Goal: Task Accomplishment & Management: Manage account settings

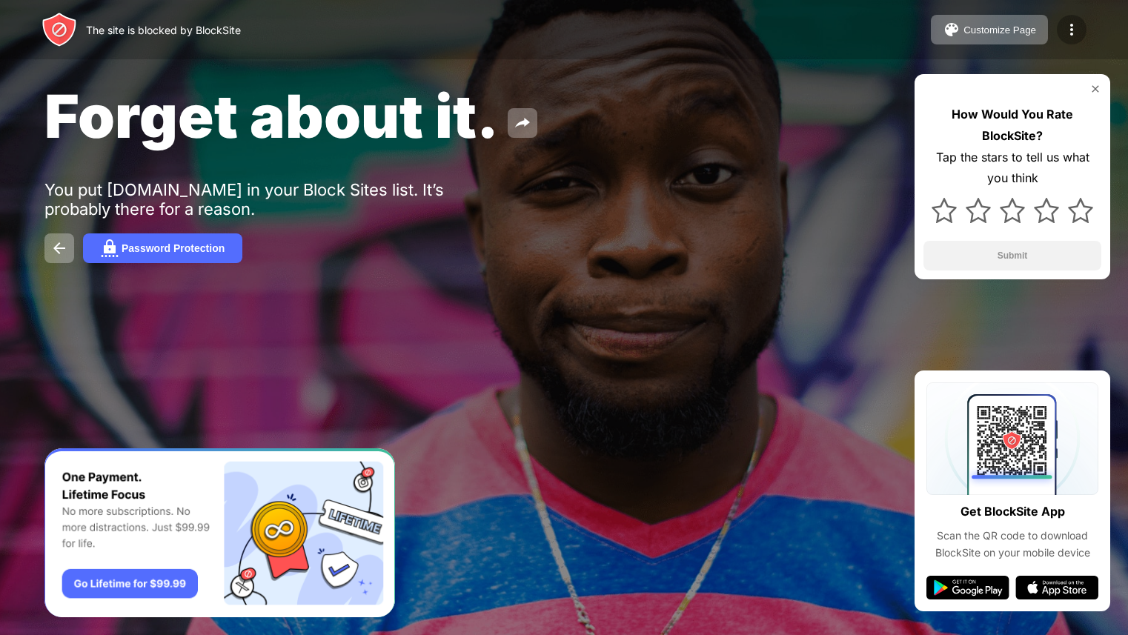
click at [1064, 40] on div at bounding box center [1072, 30] width 30 height 30
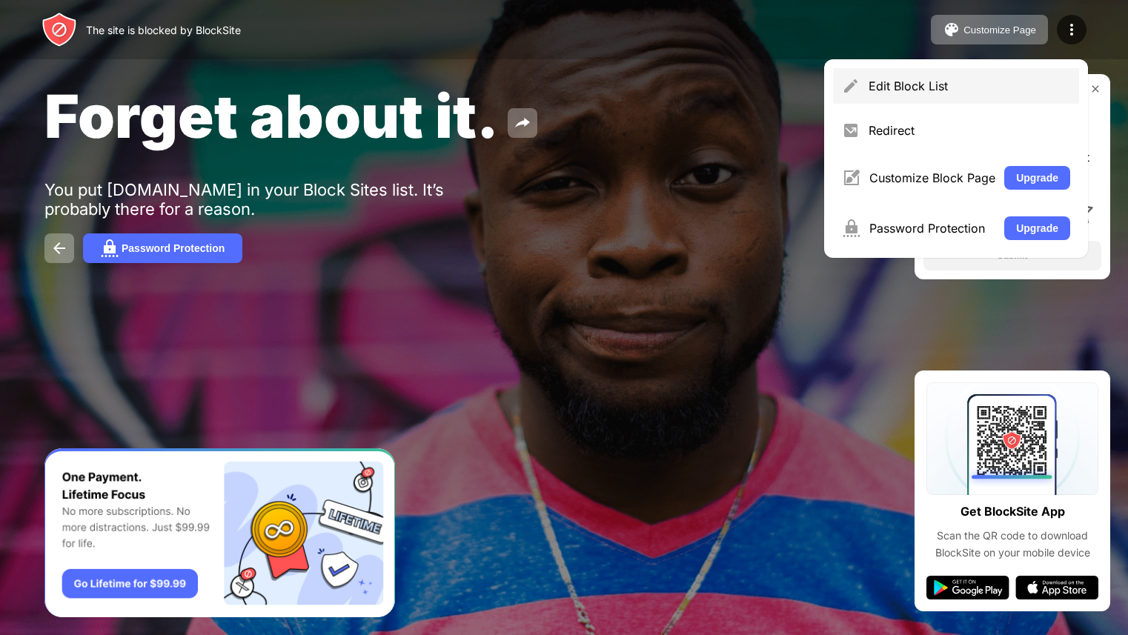
click at [958, 75] on div "Edit Block List" at bounding box center [956, 86] width 246 height 36
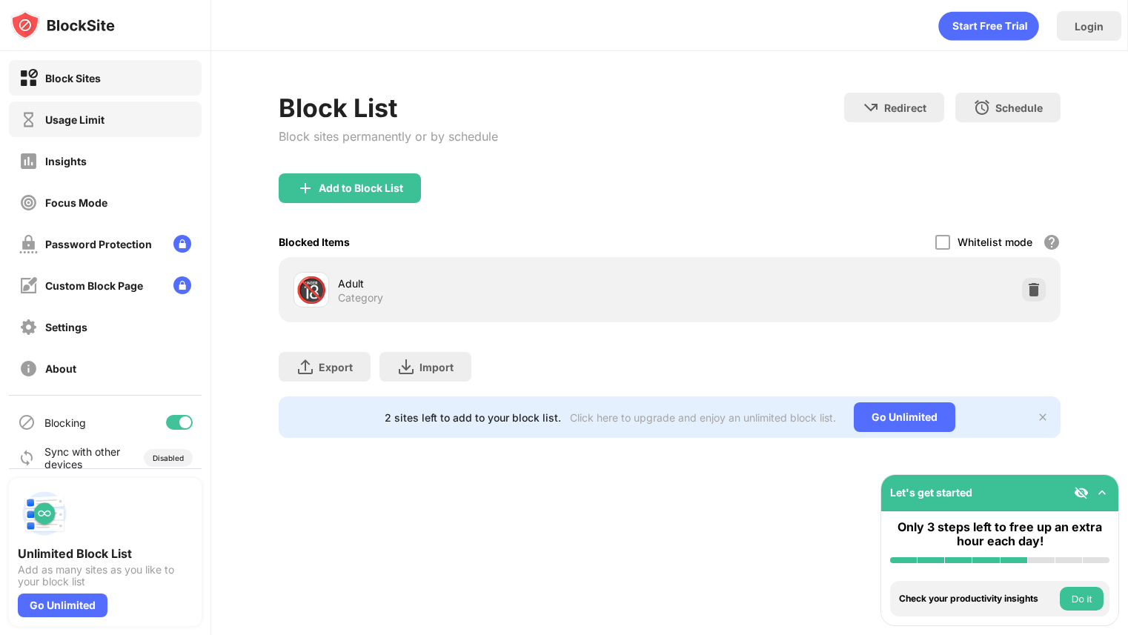
click at [73, 127] on div "Usage Limit" at bounding box center [61, 119] width 85 height 19
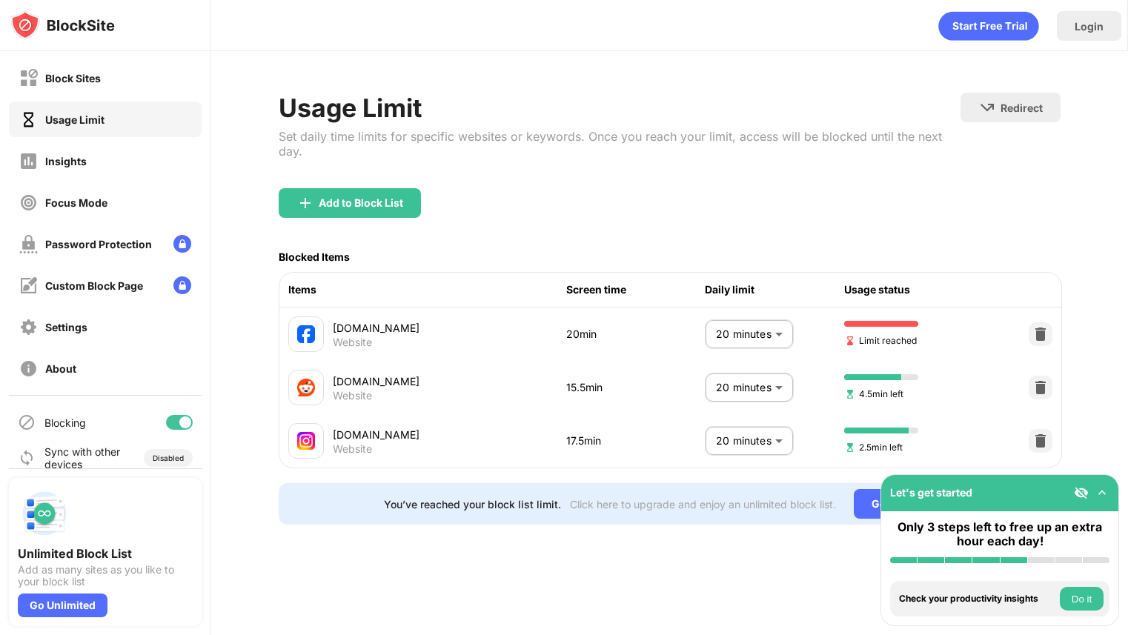
click at [774, 330] on body "Block Sites Usage Limit Insights Focus Mode Password Protection Custom Block Pa…" at bounding box center [564, 317] width 1128 height 635
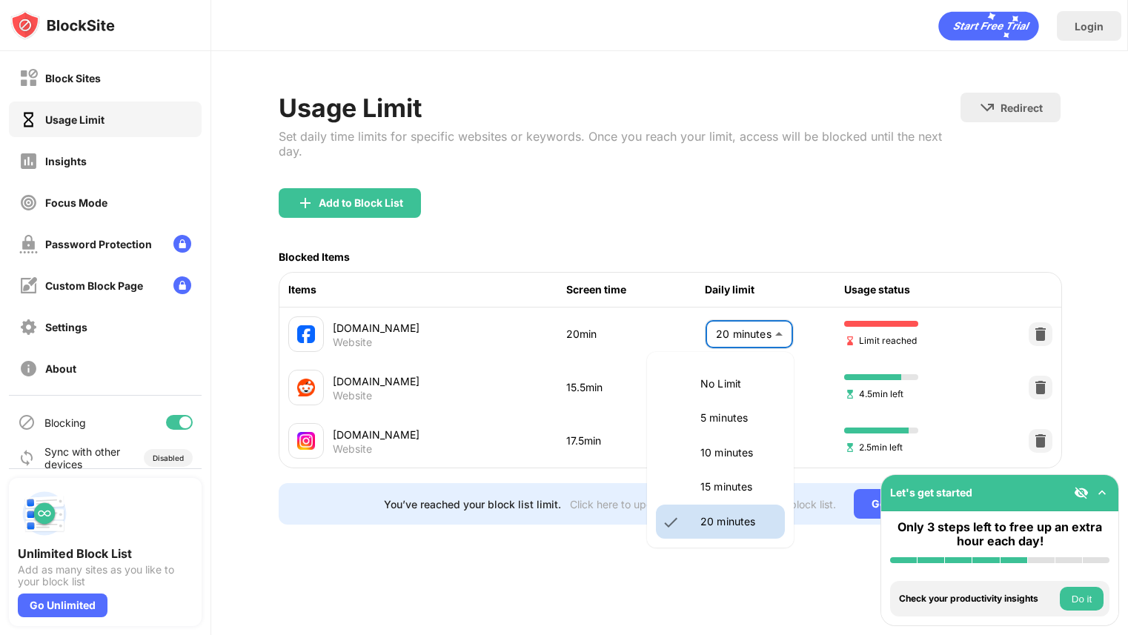
click at [725, 485] on p "15 minutes" at bounding box center [738, 487] width 76 height 16
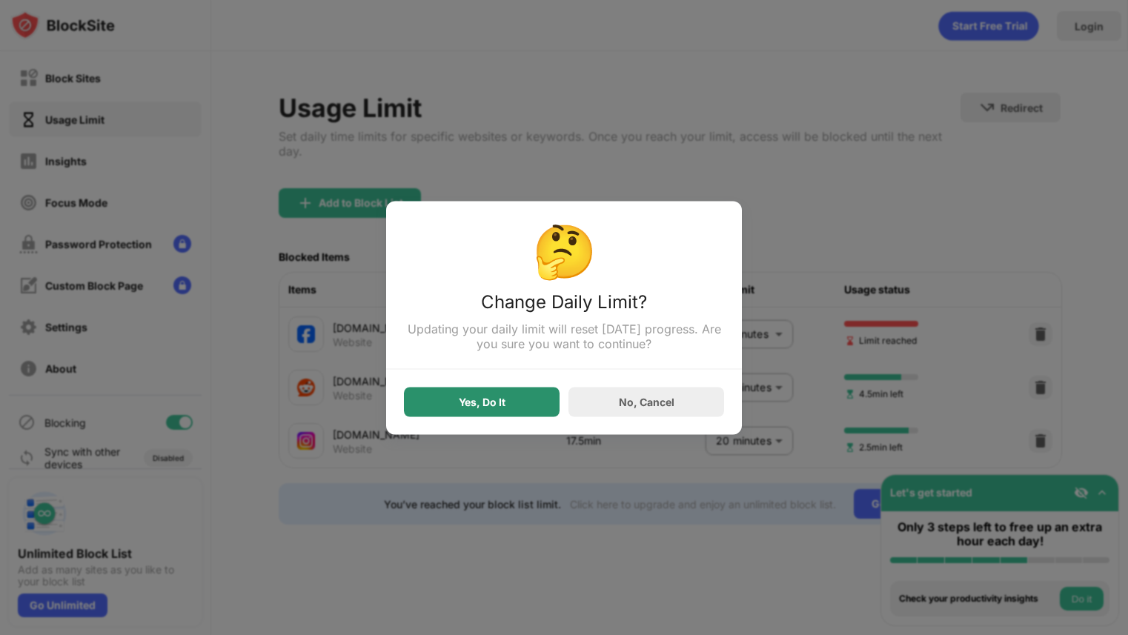
click at [494, 394] on div "Yes, Do It" at bounding box center [482, 402] width 156 height 30
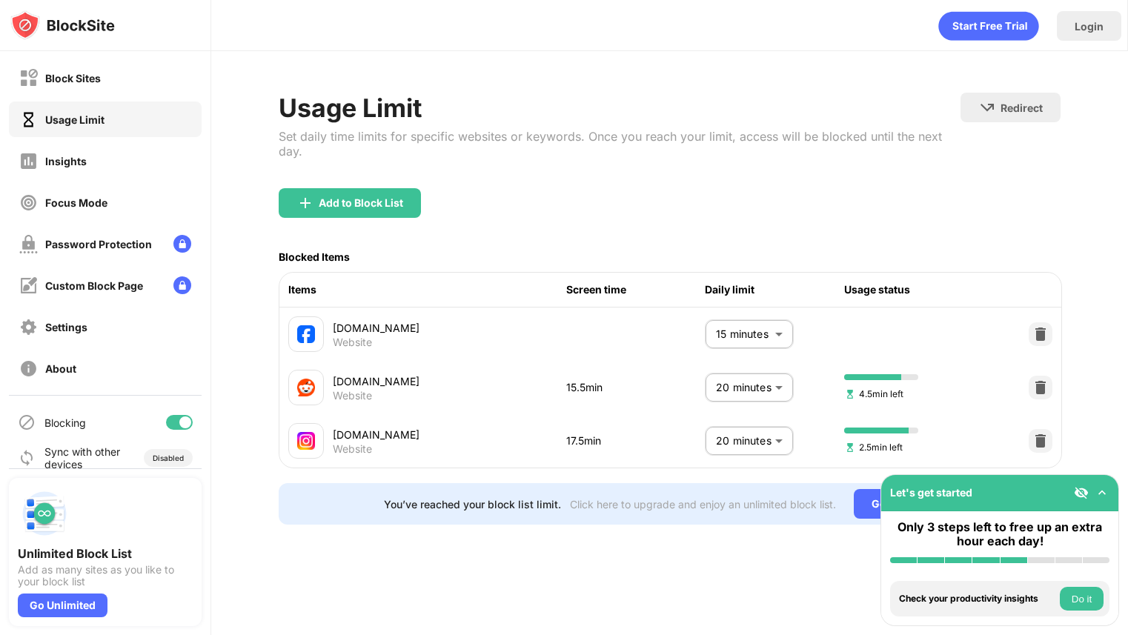
click at [755, 337] on body "Block Sites Usage Limit Insights Focus Mode Password Protection Custom Block Pa…" at bounding box center [564, 317] width 1128 height 635
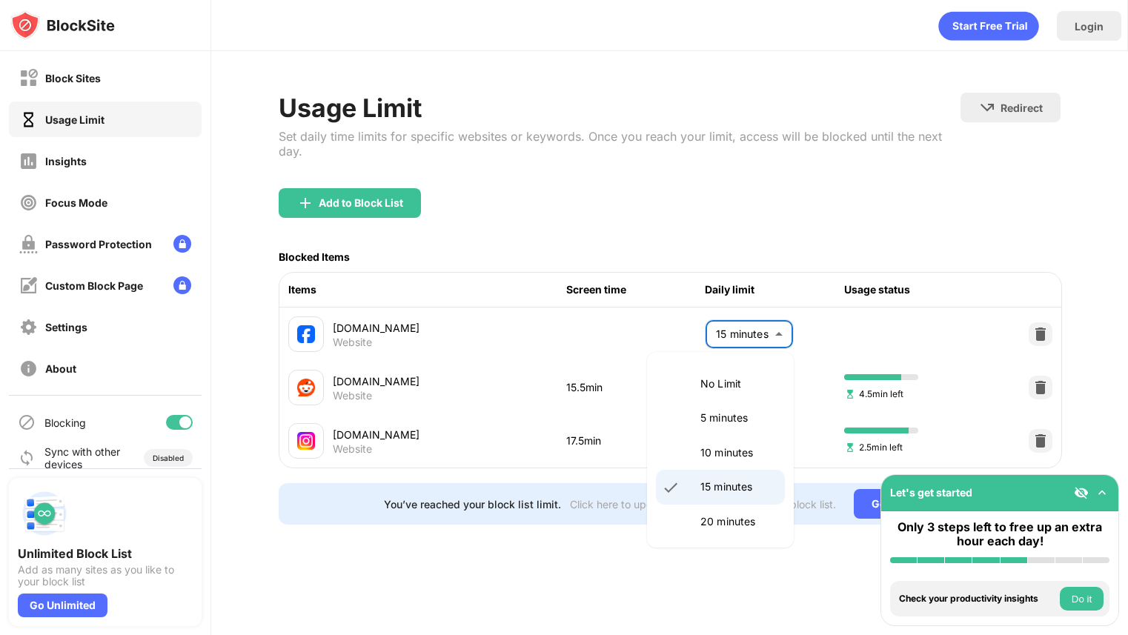
click at [713, 514] on p "20 minutes" at bounding box center [738, 522] width 76 height 16
type input "**"
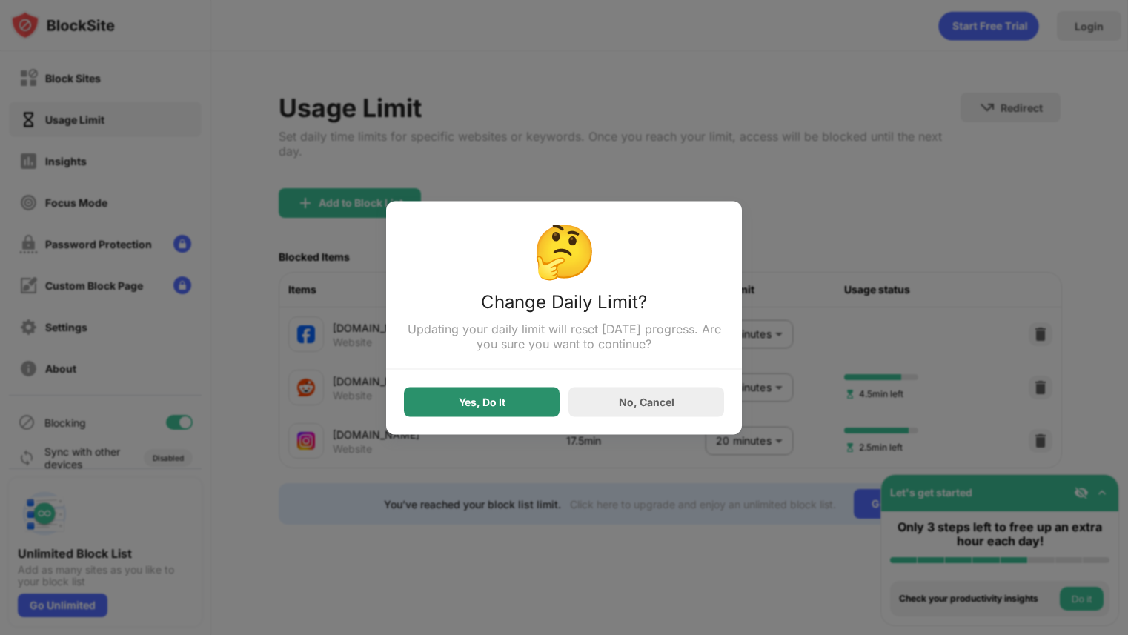
click at [492, 399] on div "Yes, Do It" at bounding box center [482, 402] width 47 height 12
